Goal: Task Accomplishment & Management: Manage account settings

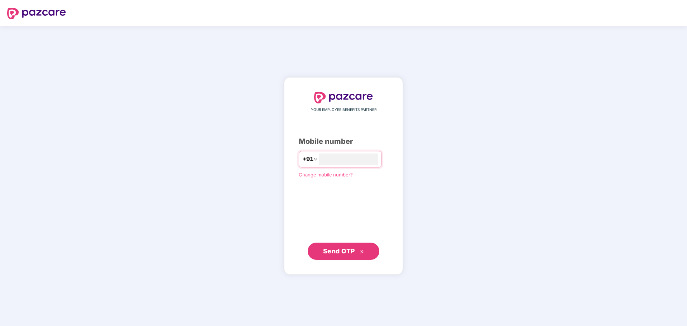
type input "**********"
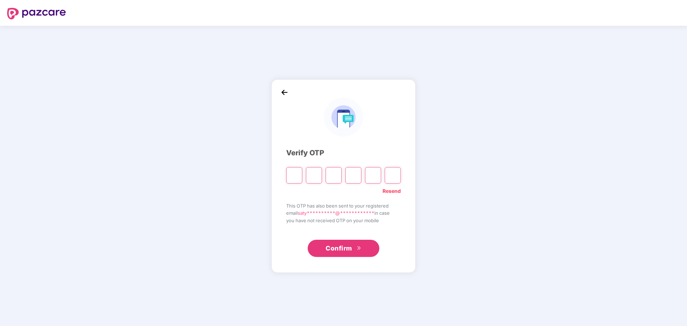
type input "*"
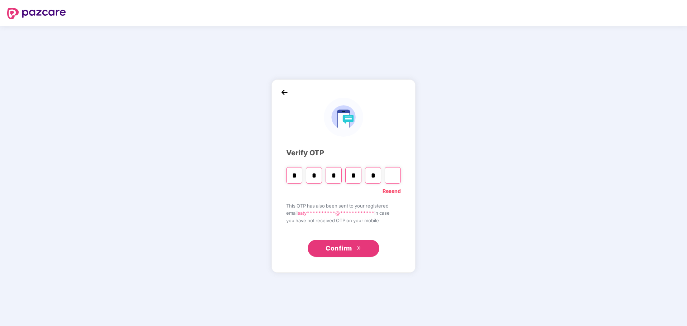
type input "*"
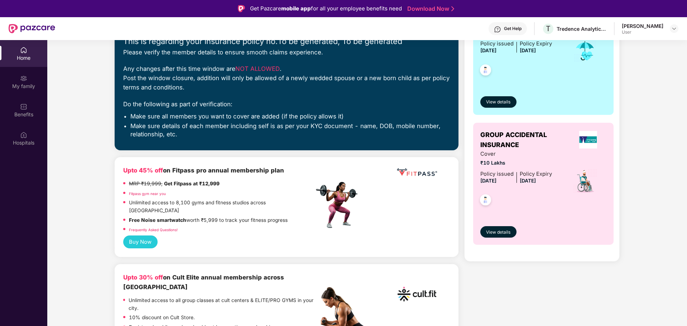
scroll to position [112, 0]
click at [26, 83] on div "My family" at bounding box center [23, 86] width 47 height 7
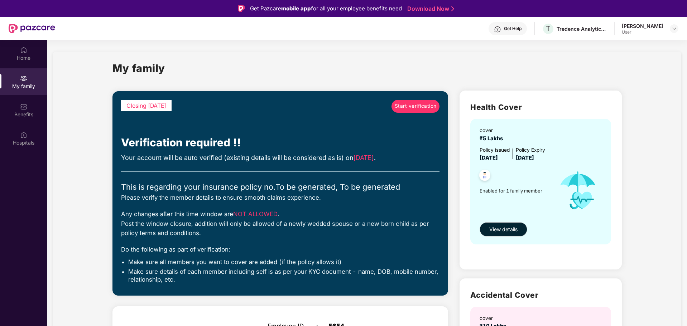
drag, startPoint x: 354, startPoint y: 158, endPoint x: 387, endPoint y: 162, distance: 33.1
click at [387, 162] on div "Your account will be auto verified (existing details will be considered as is) …" at bounding box center [280, 158] width 318 height 10
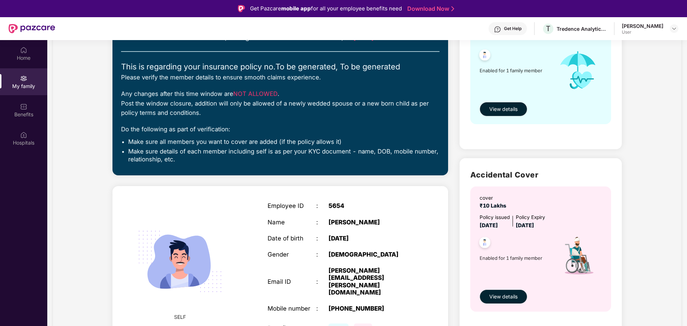
scroll to position [40, 0]
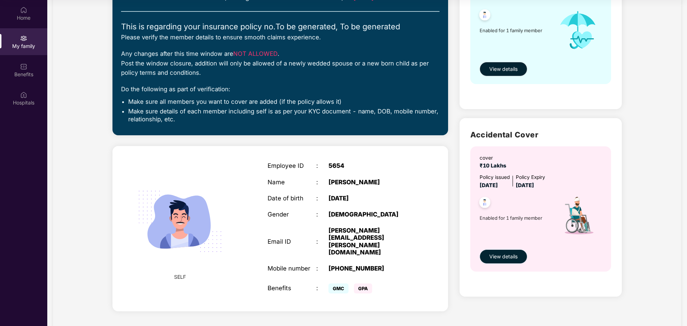
click at [510, 258] on span "View details" at bounding box center [503, 257] width 28 height 8
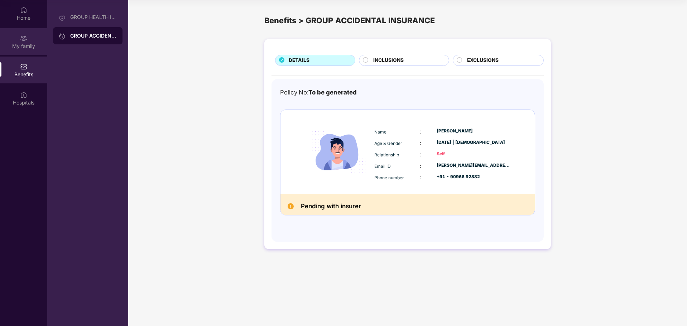
click at [24, 50] on div "My family" at bounding box center [23, 41] width 47 height 27
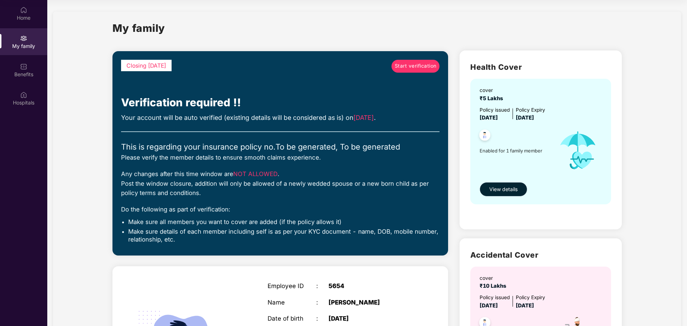
click at [499, 190] on span "View details" at bounding box center [503, 189] width 28 height 8
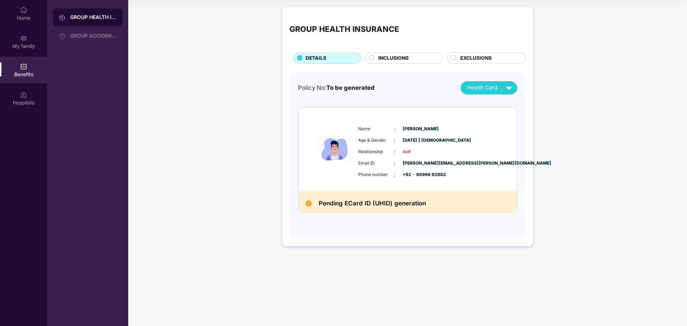
click at [408, 59] on span "INCLUSIONS" at bounding box center [393, 58] width 30 height 8
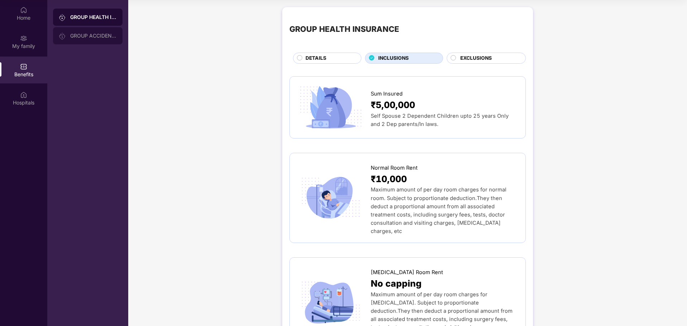
click at [85, 31] on div "GROUP ACCIDENTAL INSURANCE" at bounding box center [87, 35] width 69 height 17
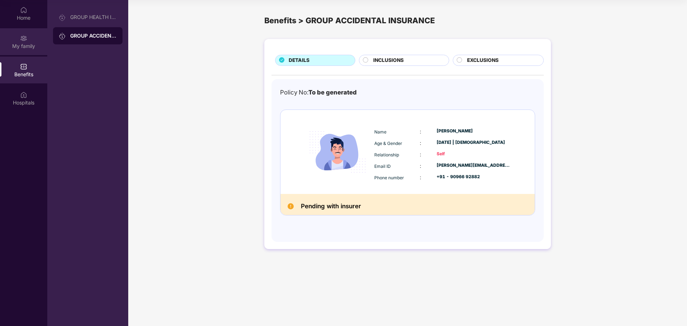
click at [27, 45] on div "My family" at bounding box center [23, 46] width 47 height 7
